Goal: Transaction & Acquisition: Subscribe to service/newsletter

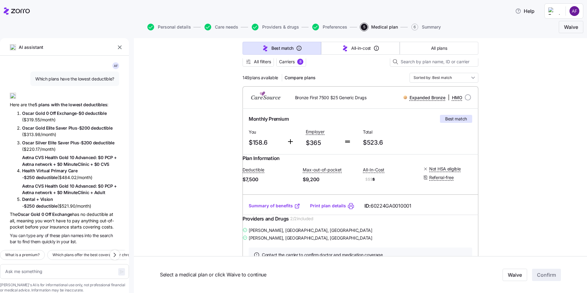
scroll to position [92, 0]
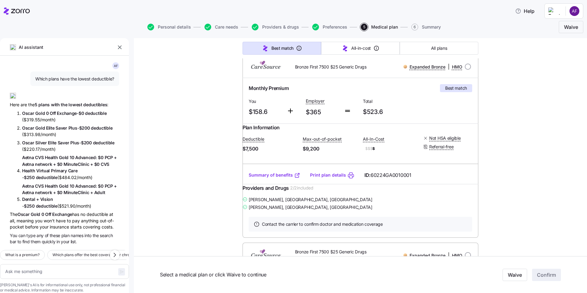
click at [251, 178] on link "Summary of benefits" at bounding box center [275, 175] width 52 height 6
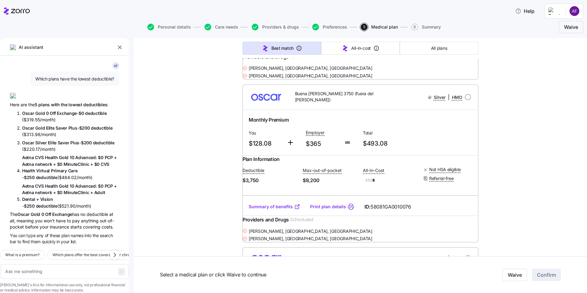
scroll to position [4667, 0]
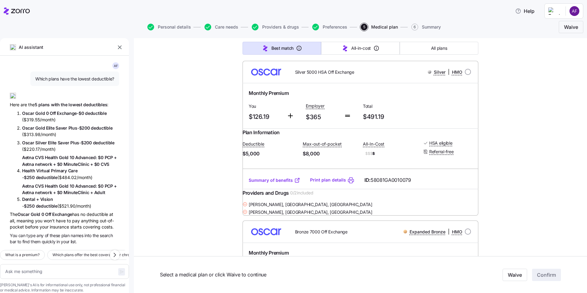
type textarea "x"
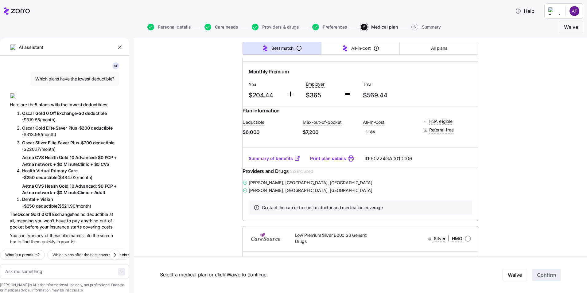
scroll to position [516, 0]
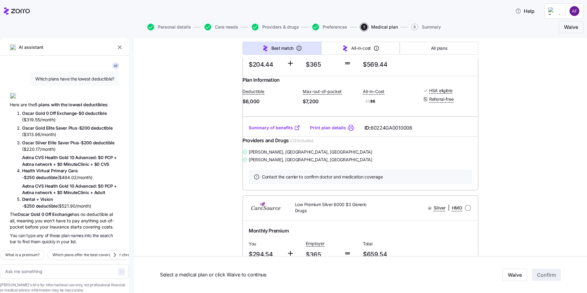
click at [408, 156] on div "[PERSON_NAME] , [GEOGRAPHIC_DATA], [GEOGRAPHIC_DATA]" at bounding box center [361, 152] width 236 height 8
click at [437, 119] on div "Plan Information Deductible $6,000 Max-out-of-pocket $7,200 All-In-Cost $$ $$ H…" at bounding box center [361, 97] width 236 height 43
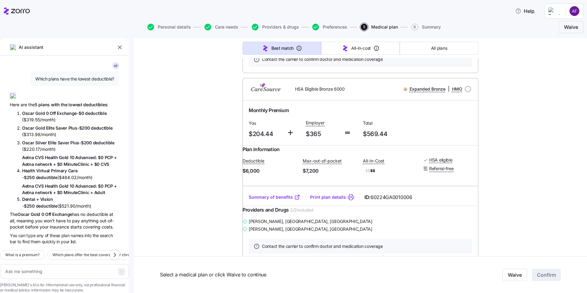
scroll to position [455, 0]
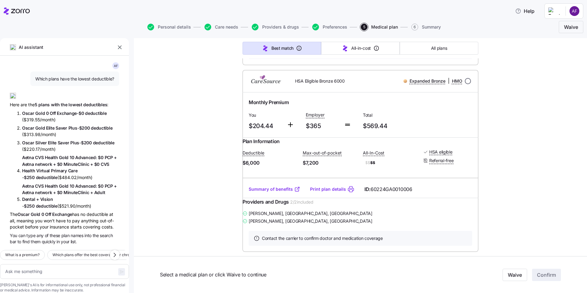
click at [465, 84] on input "radio" at bounding box center [468, 81] width 6 height 6
radio input "true"
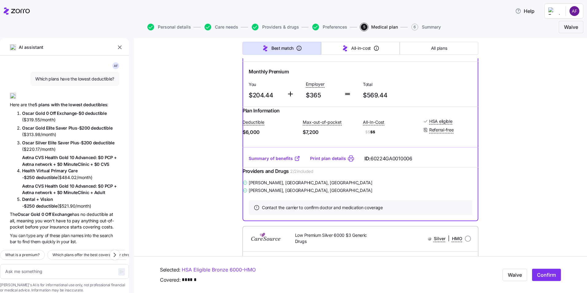
scroll to position [516, 0]
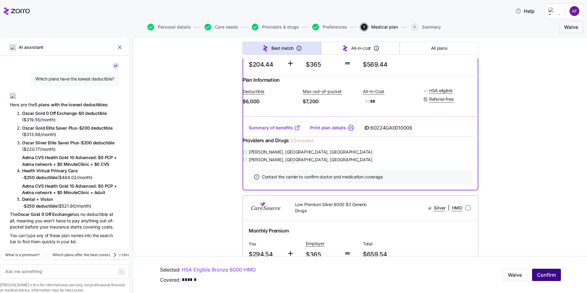
click at [541, 271] on span "Confirm" at bounding box center [546, 274] width 19 height 7
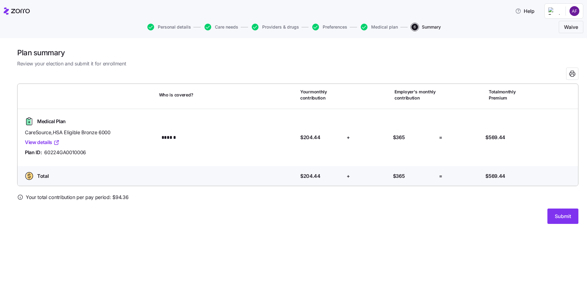
click at [47, 142] on link "View details" at bounding box center [42, 142] width 35 height 8
click at [330, 234] on div "Plan summary Review your election and submit it for enrollment Who is covered? …" at bounding box center [293, 165] width 587 height 255
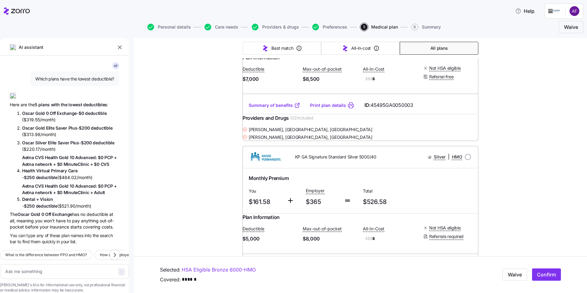
scroll to position [4206, 0]
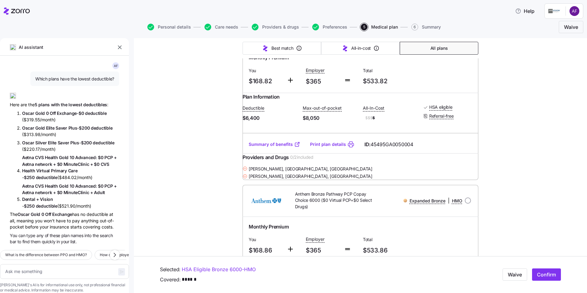
scroll to position [5188, 0]
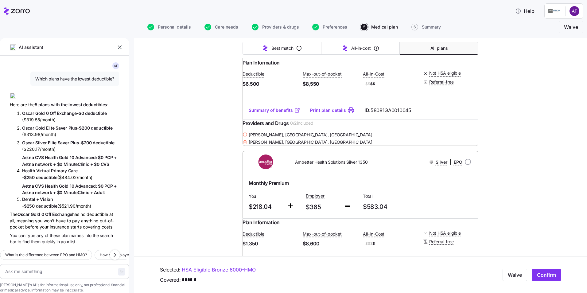
scroll to position [10289, 0]
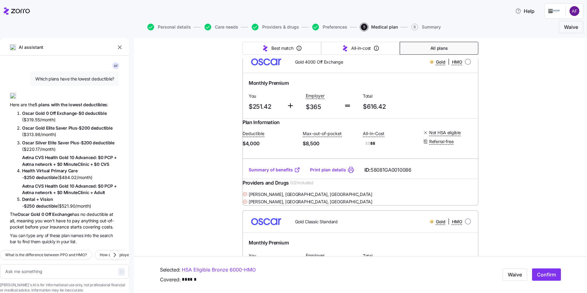
type textarea "x"
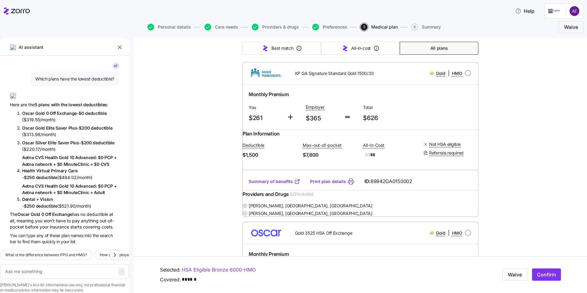
scroll to position [11732, 0]
